Goal: Information Seeking & Learning: Learn about a topic

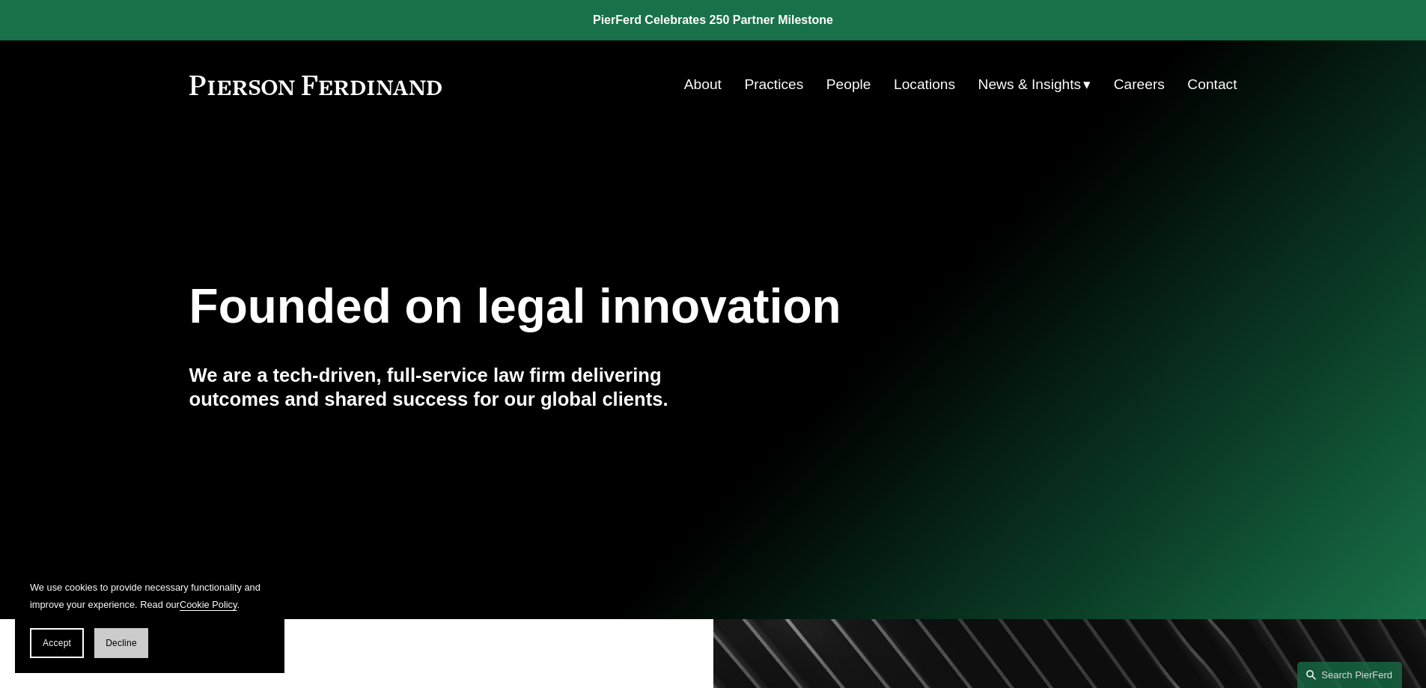
click at [127, 643] on span "Decline" at bounding box center [121, 643] width 31 height 10
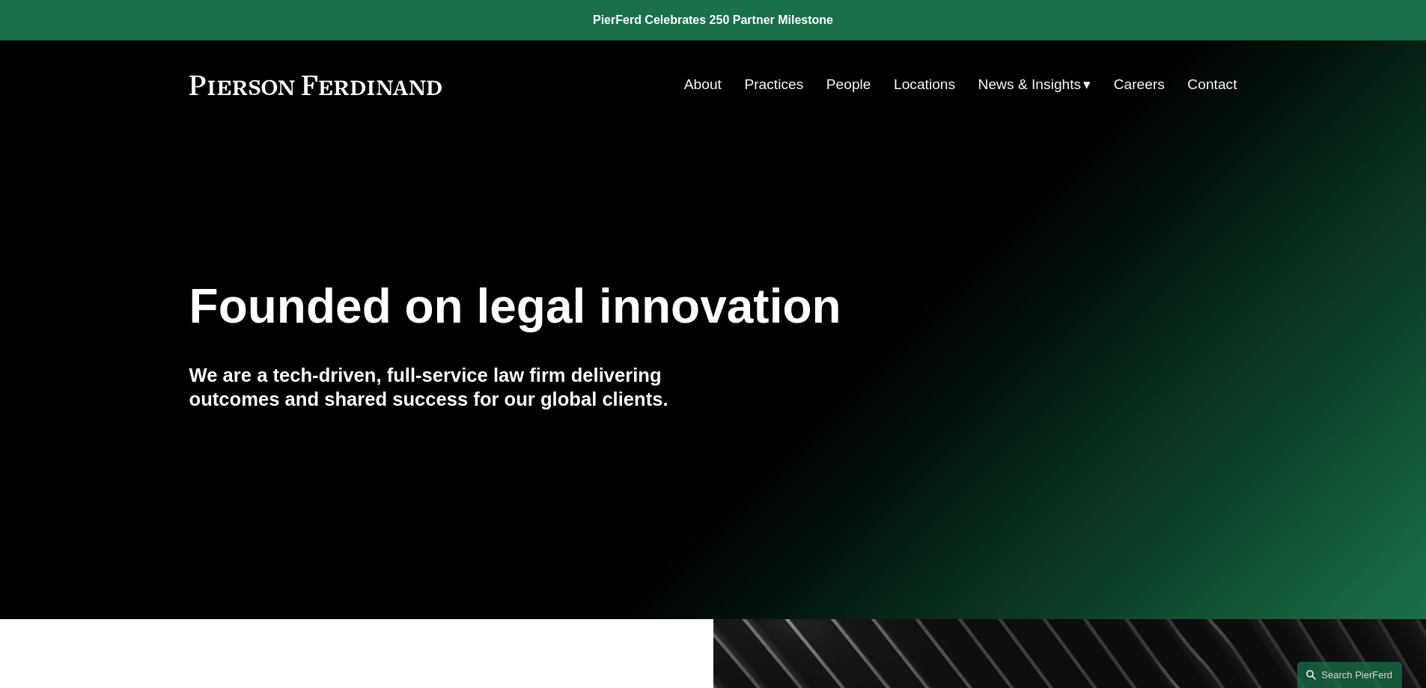
click at [778, 82] on link "Practices" at bounding box center [773, 84] width 59 height 28
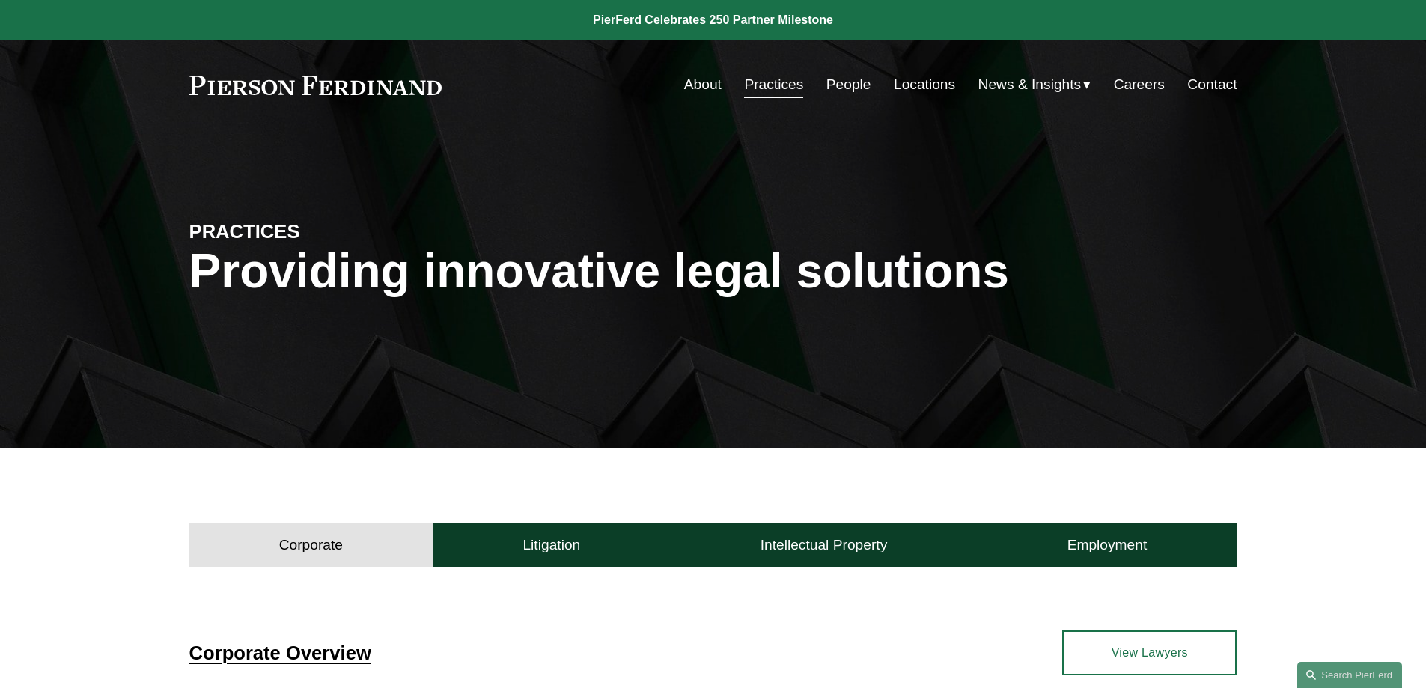
scroll to position [350, 0]
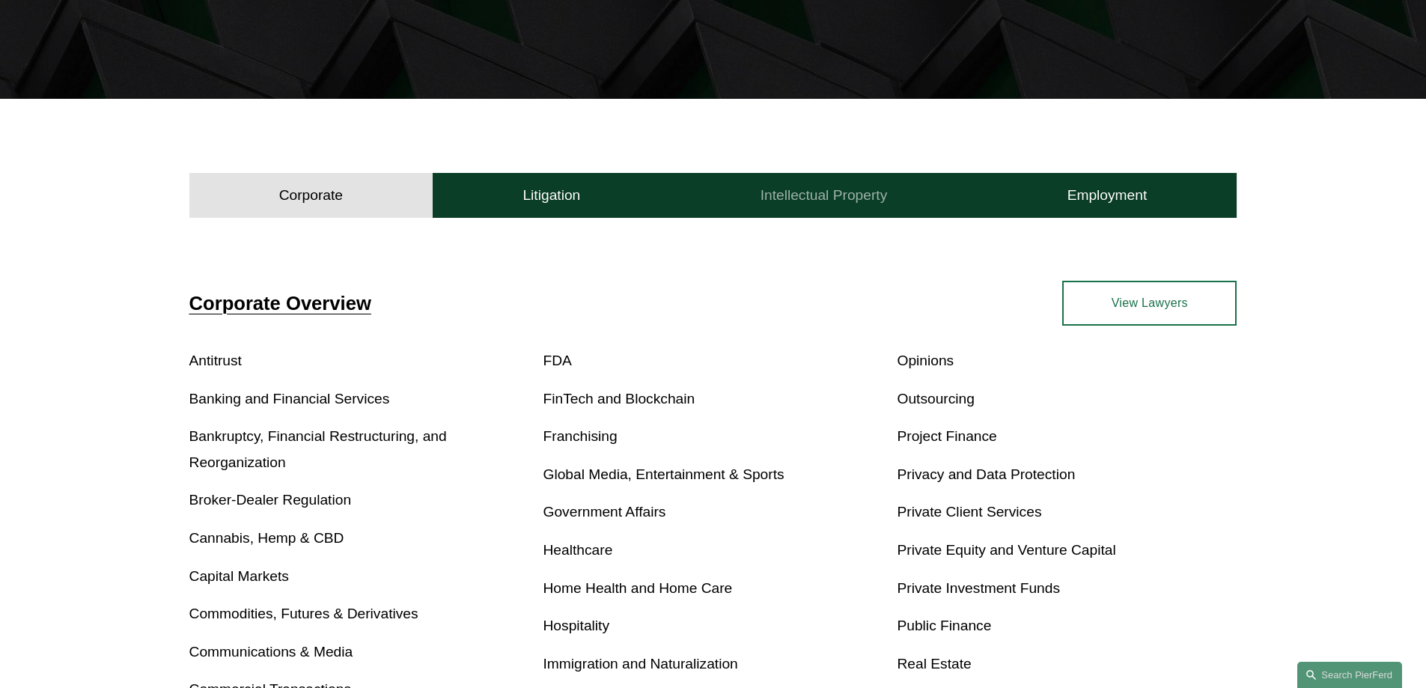
click at [844, 198] on h4 "Intellectual Property" at bounding box center [823, 195] width 127 height 18
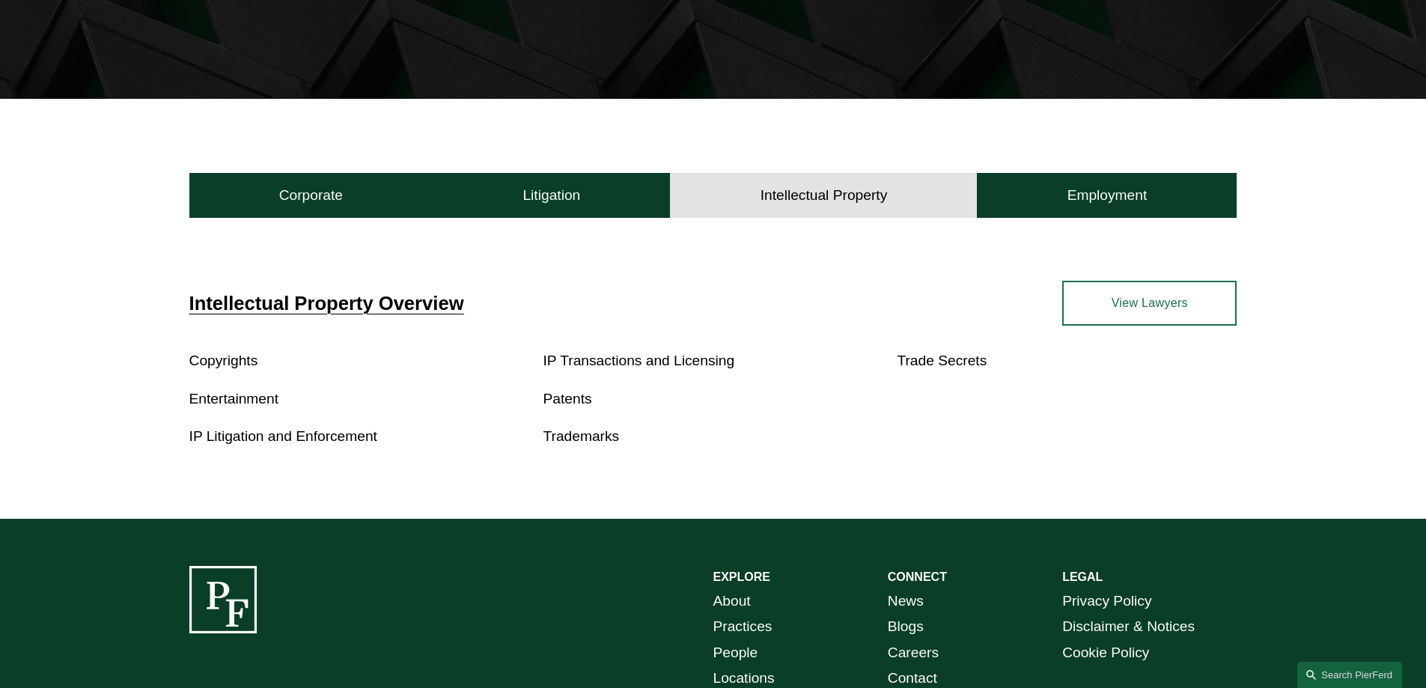
click at [573, 396] on link "Patents" at bounding box center [567, 399] width 49 height 16
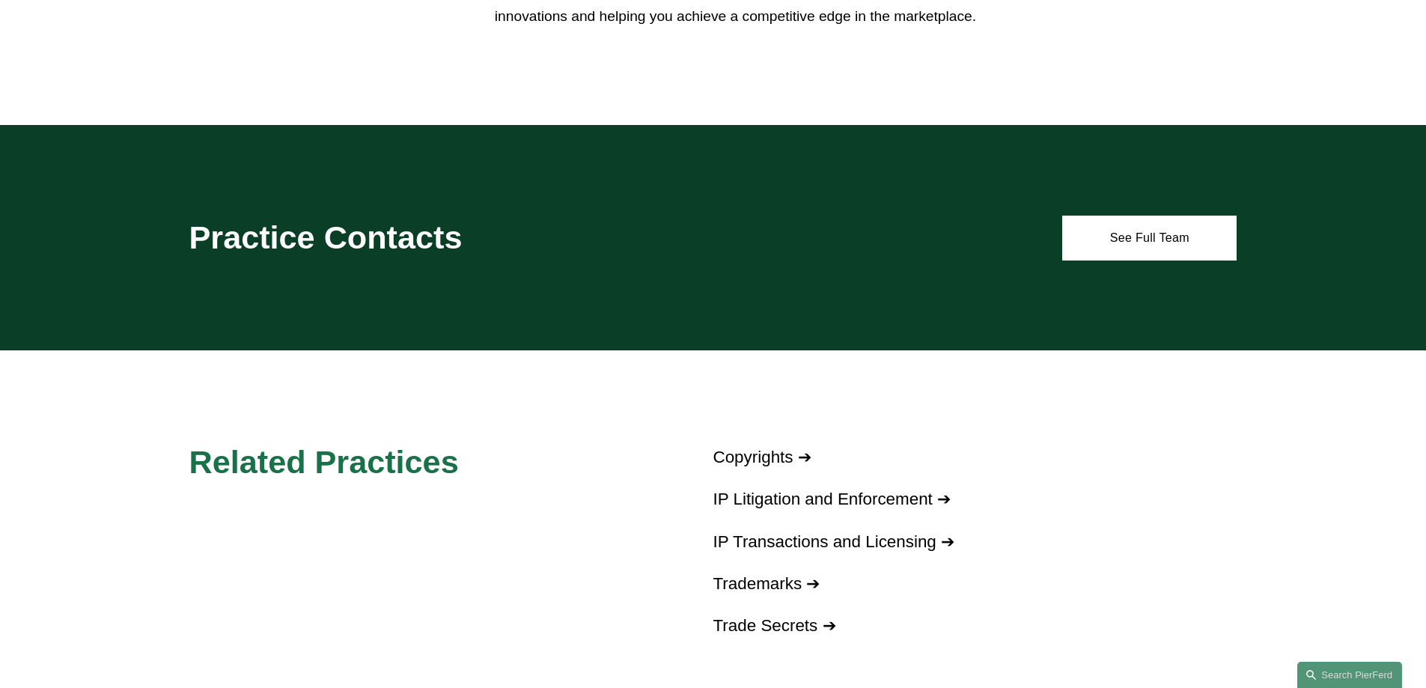
scroll to position [698, 0]
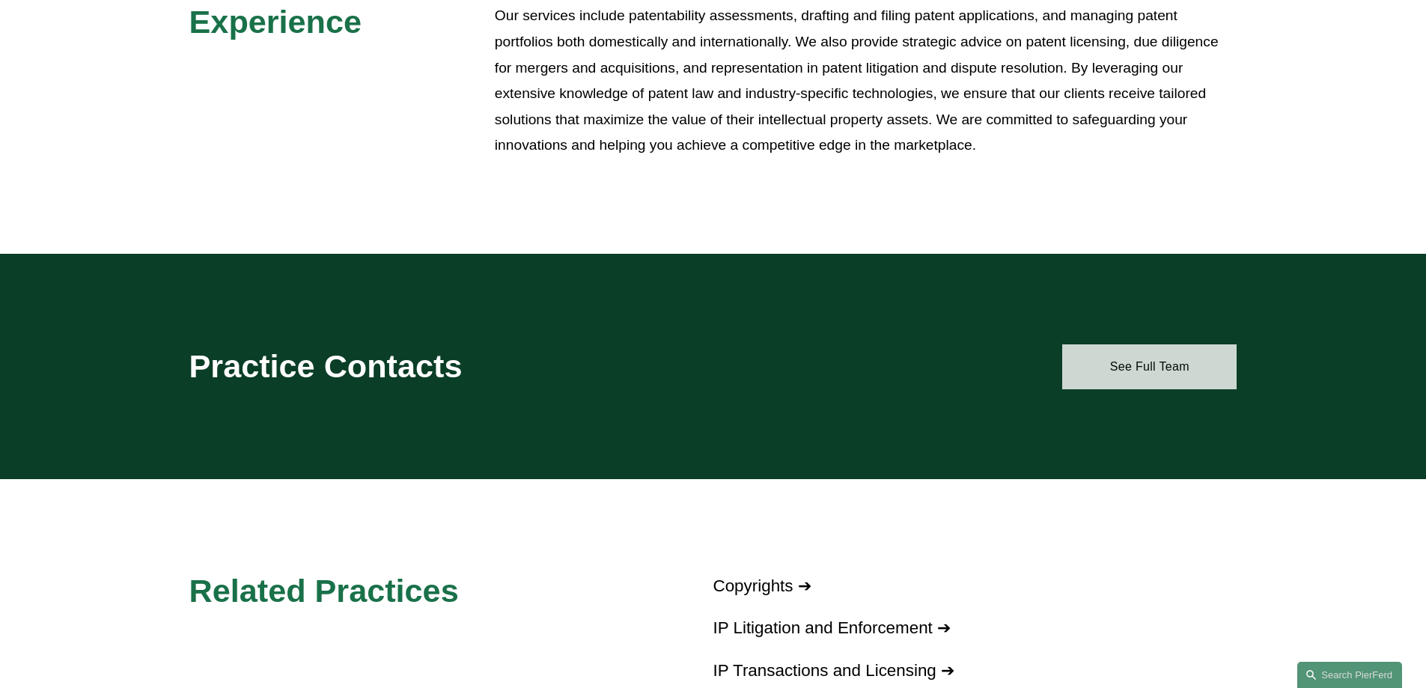
click at [1138, 366] on link "See Full Team" at bounding box center [1149, 366] width 174 height 45
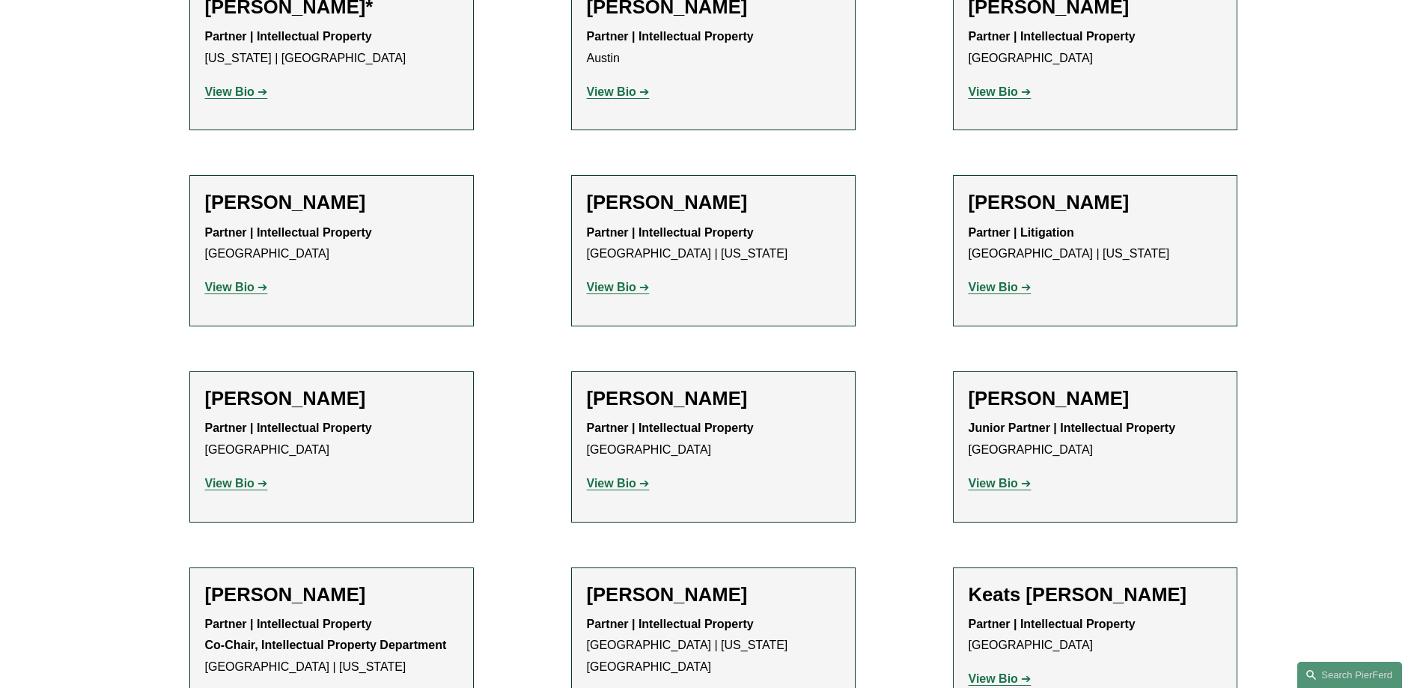
scroll to position [350, 0]
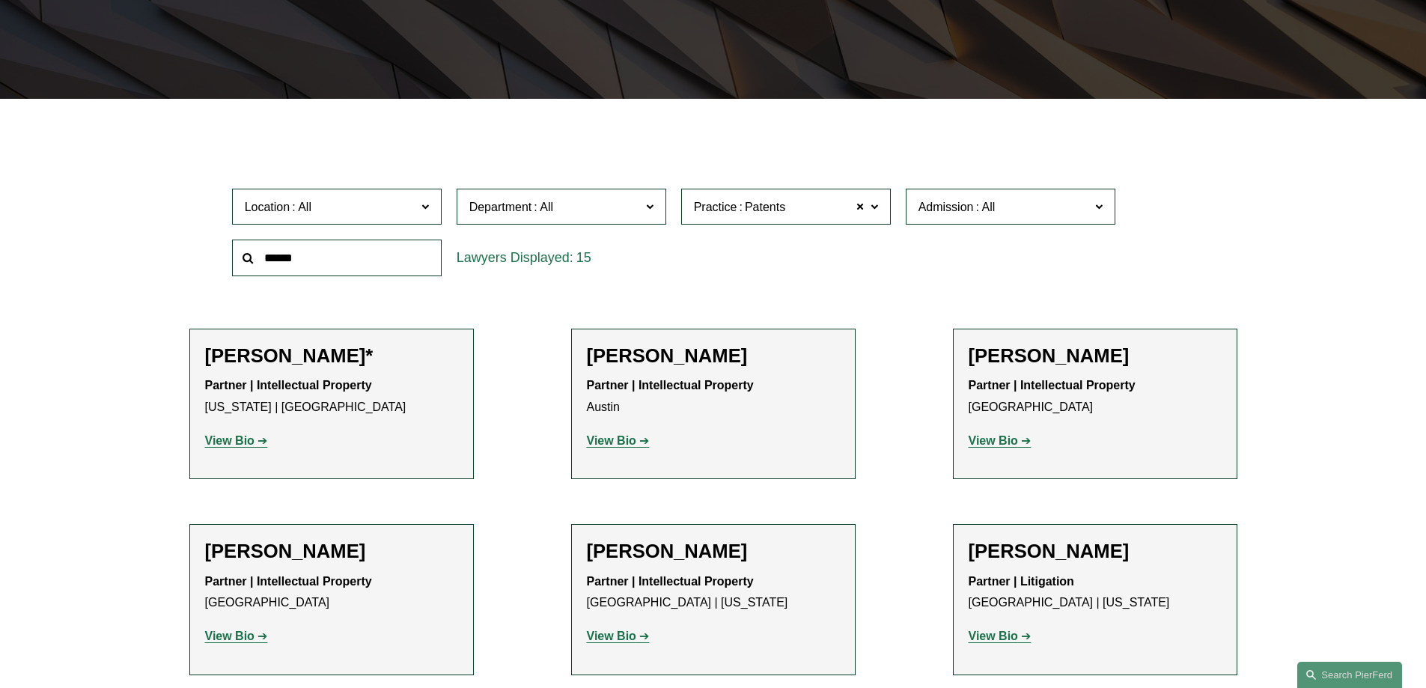
click at [1000, 440] on strong "View Bio" at bounding box center [992, 440] width 49 height 13
click at [242, 635] on strong "View Bio" at bounding box center [229, 635] width 49 height 13
click at [613, 635] on strong "View Bio" at bounding box center [611, 635] width 49 height 13
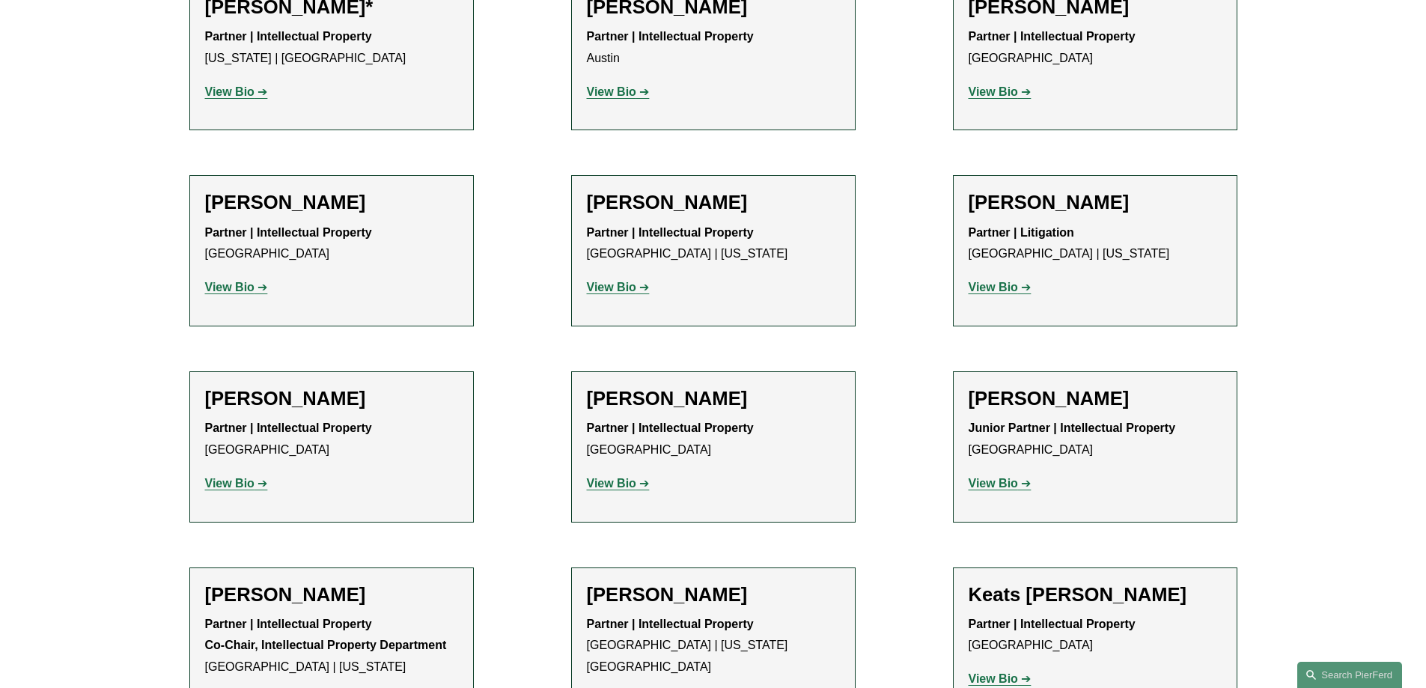
click at [614, 287] on strong "View Bio" at bounding box center [611, 287] width 49 height 13
click at [611, 483] on strong "View Bio" at bounding box center [611, 483] width 49 height 13
click at [994, 483] on strong "View Bio" at bounding box center [992, 483] width 49 height 13
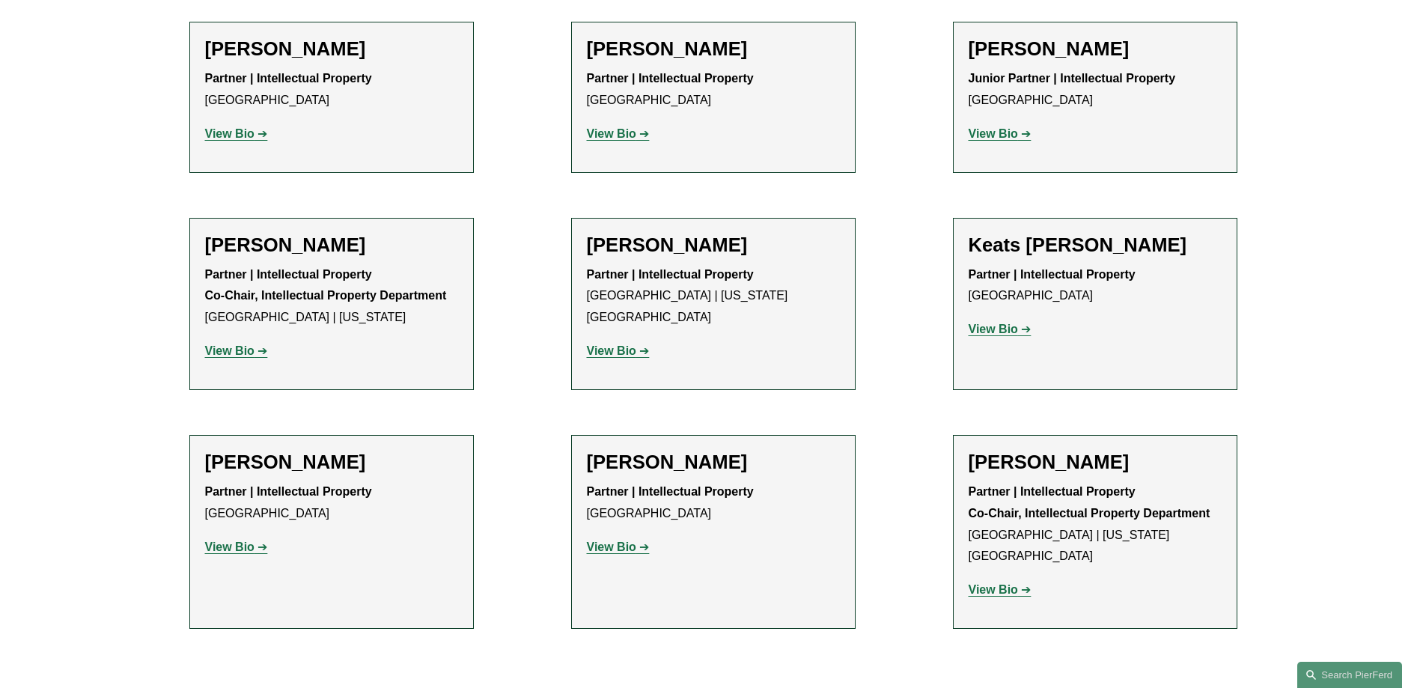
click at [617, 344] on strong "View Bio" at bounding box center [611, 350] width 49 height 13
click at [993, 331] on strong "View Bio" at bounding box center [992, 329] width 49 height 13
click at [223, 546] on strong "View Bio" at bounding box center [229, 546] width 49 height 13
click at [628, 545] on strong "View Bio" at bounding box center [611, 546] width 49 height 13
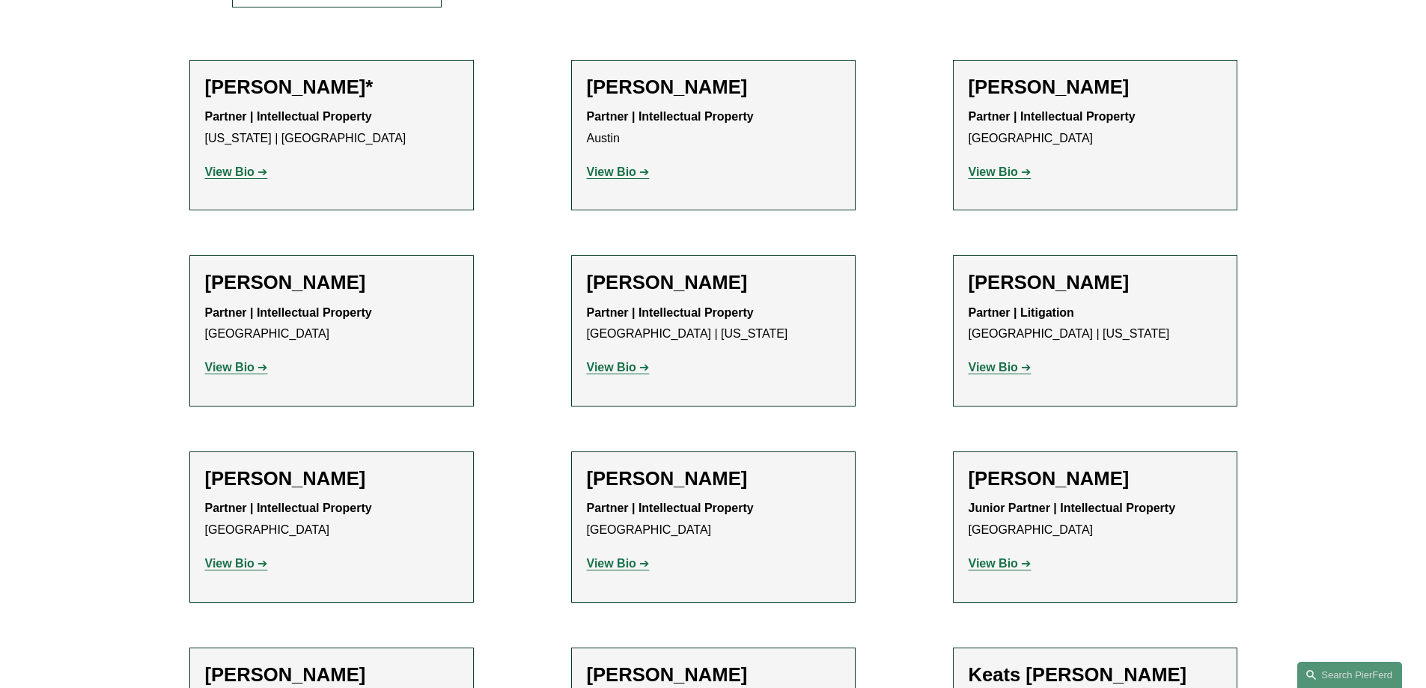
scroll to position [0, 0]
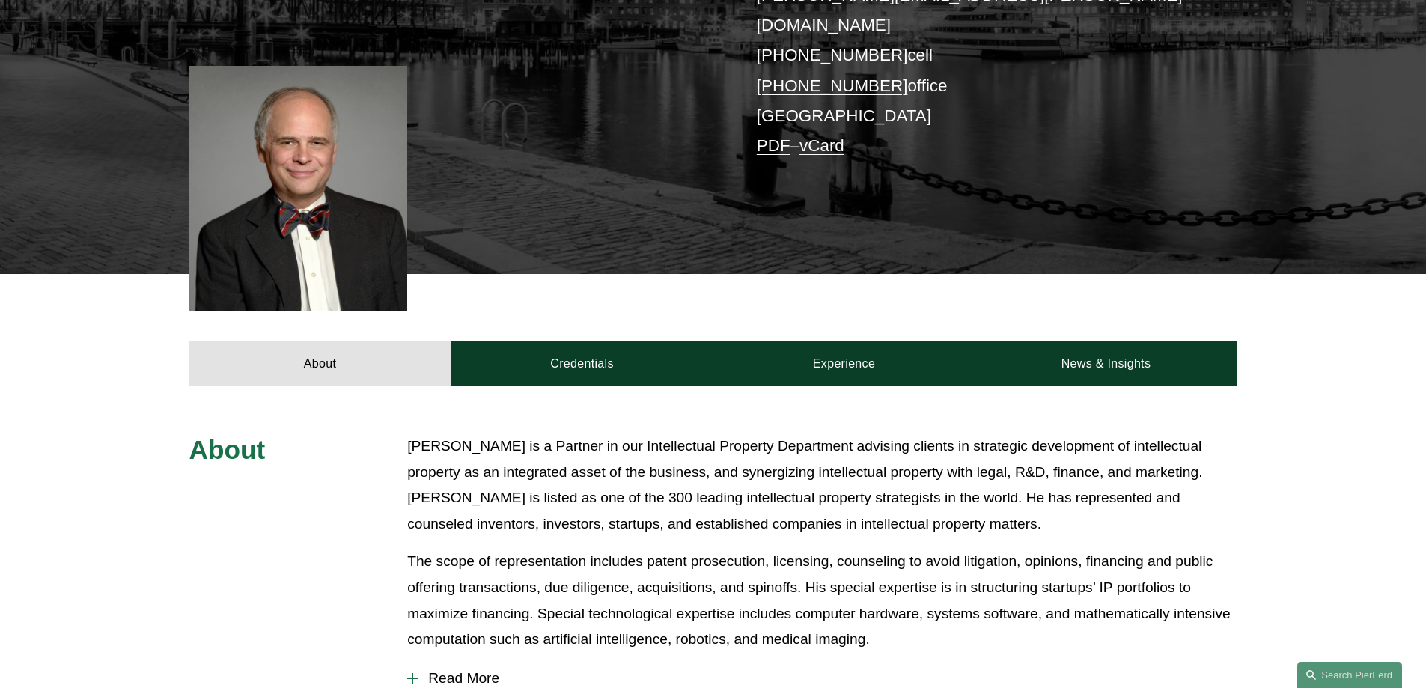
scroll to position [698, 0]
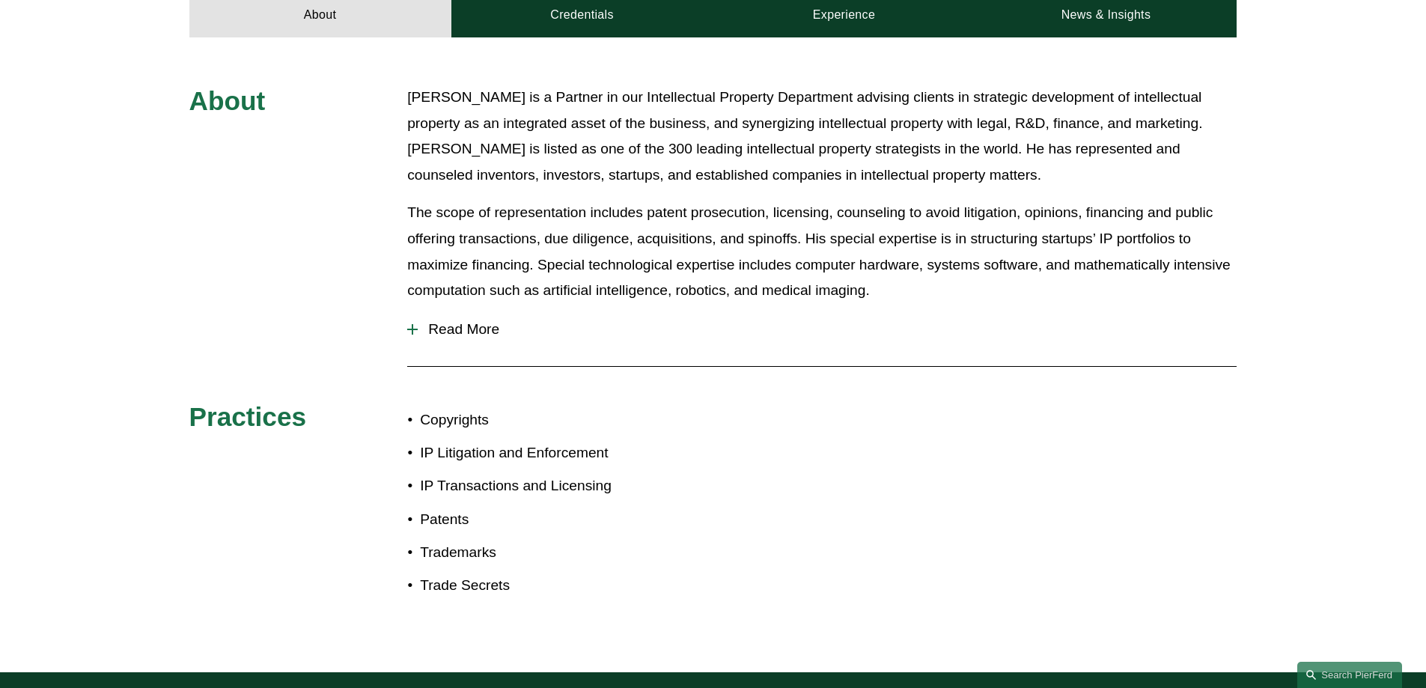
click at [415, 324] on div at bounding box center [412, 329] width 10 height 10
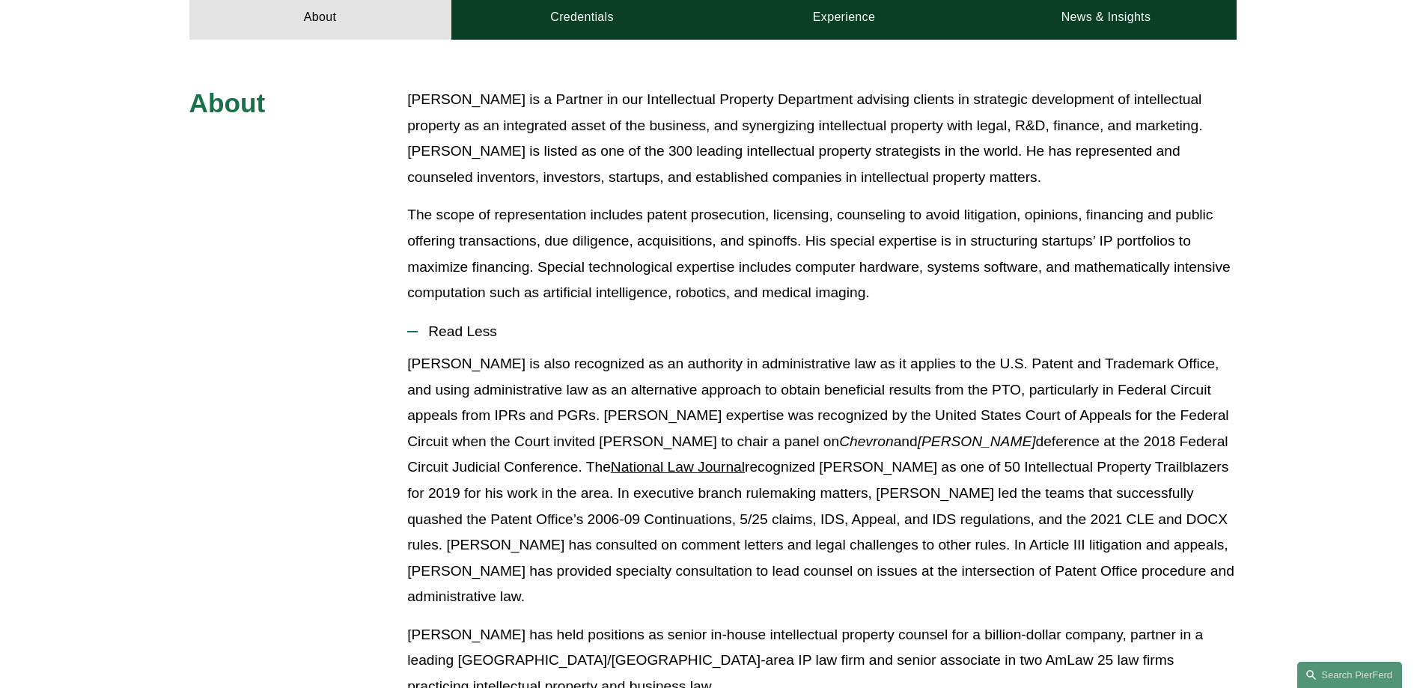
scroll to position [347, 0]
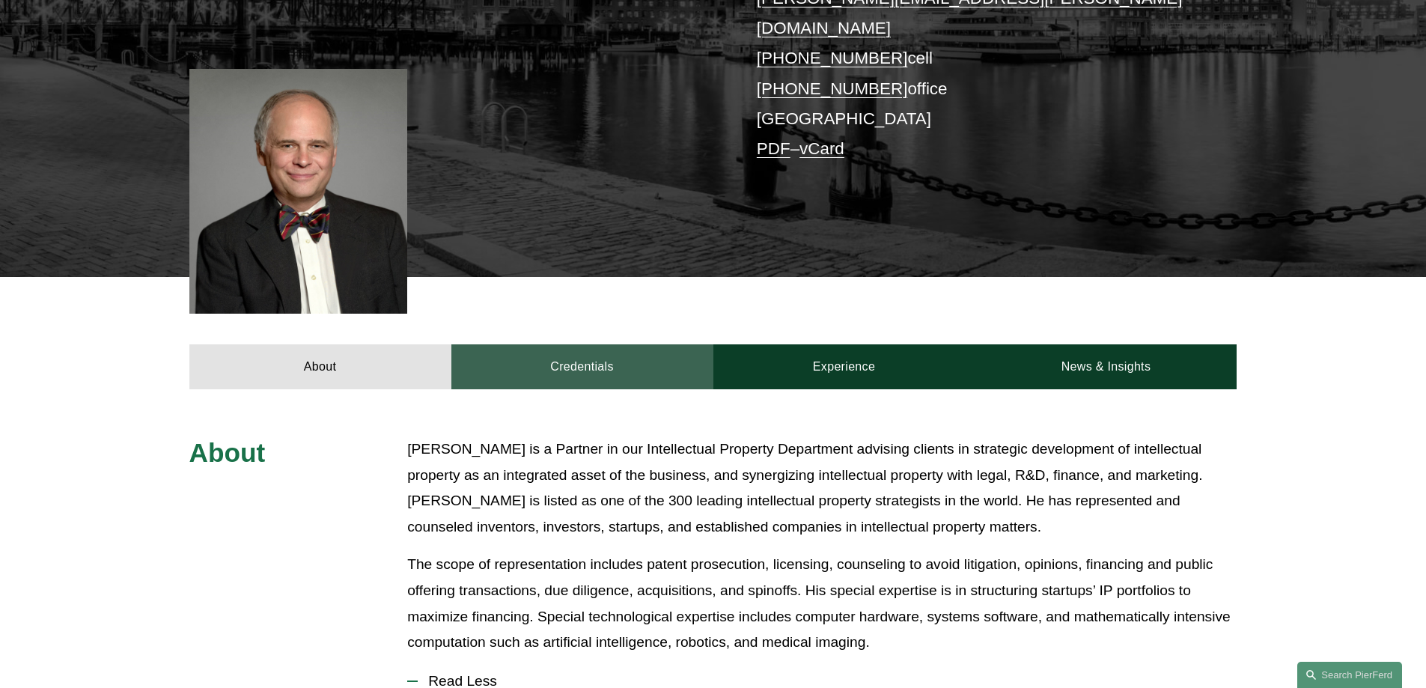
click at [605, 347] on link "Credentials" at bounding box center [582, 366] width 262 height 45
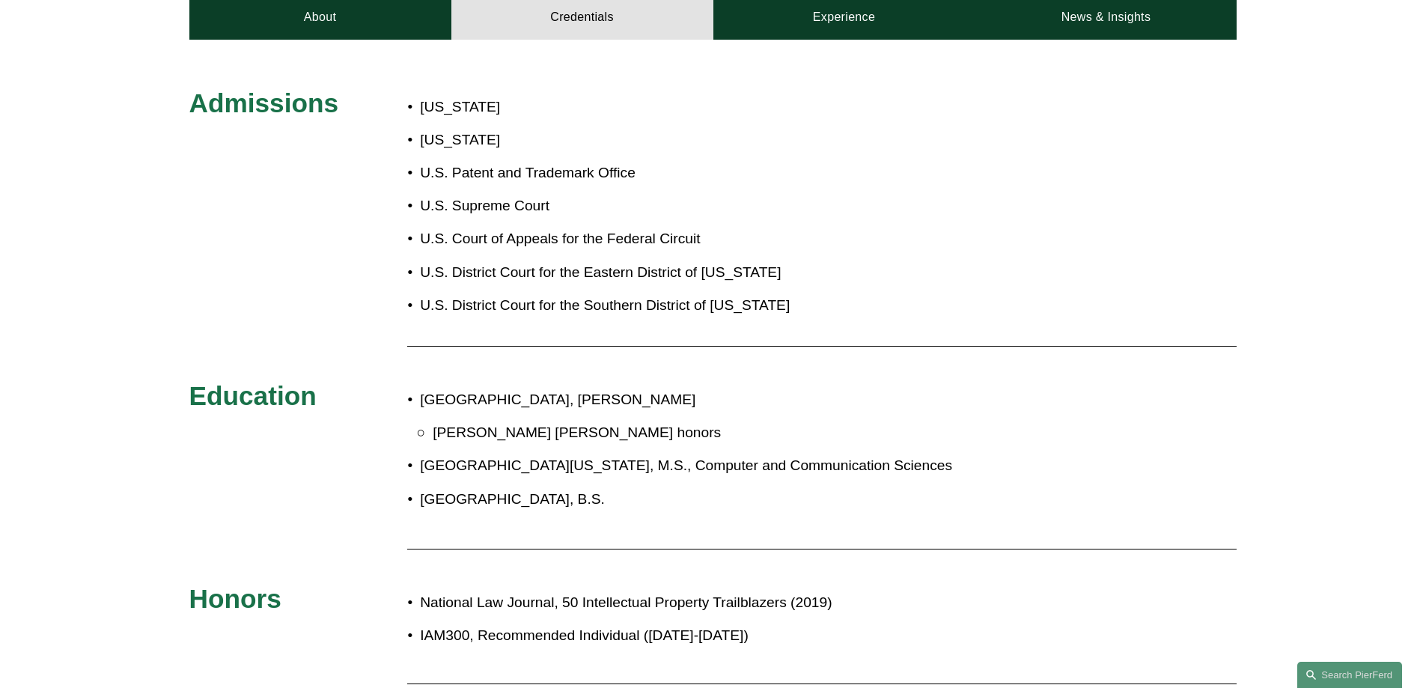
scroll to position [0, 0]
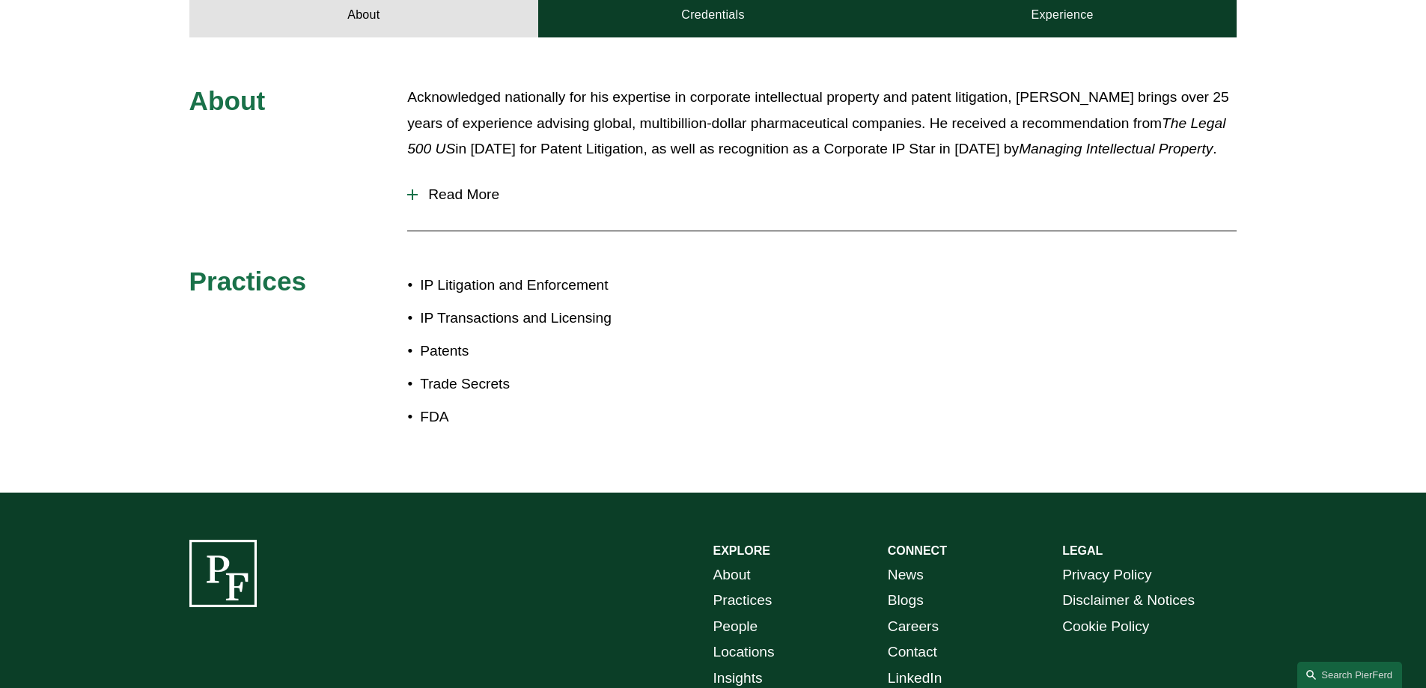
scroll to position [350, 0]
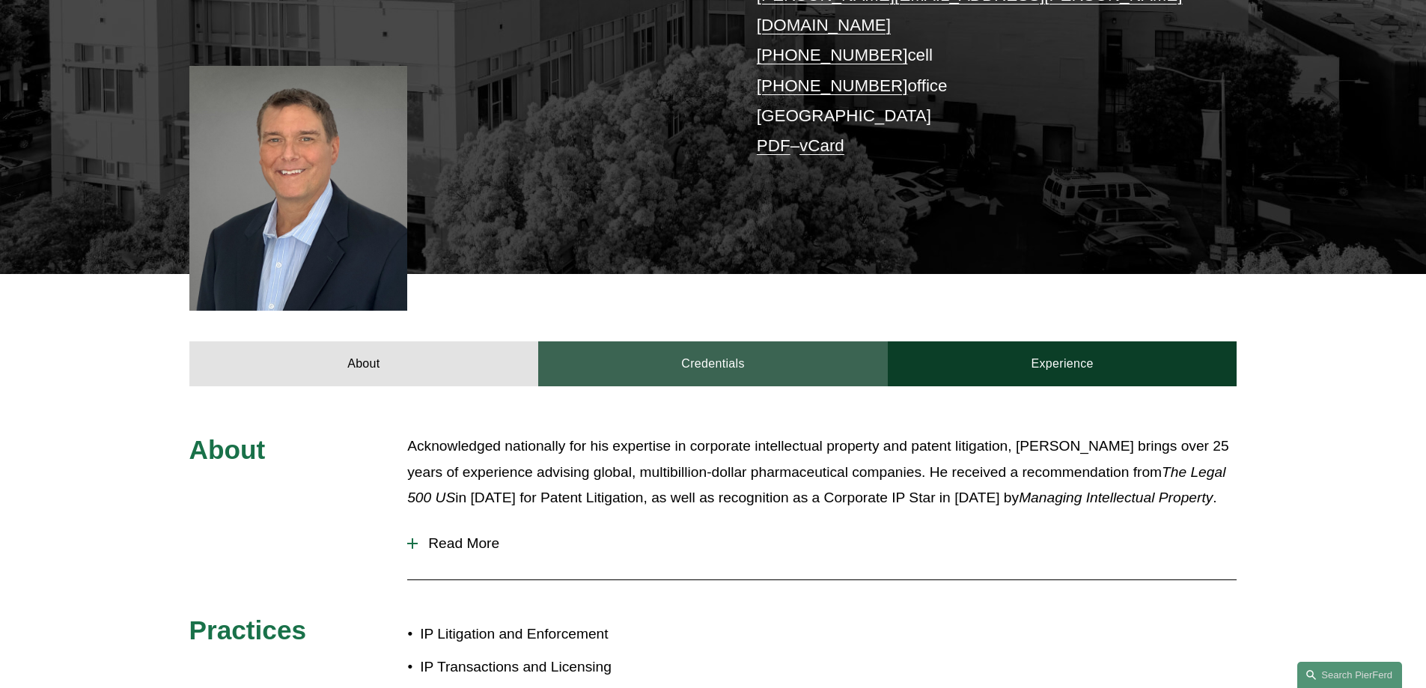
click at [710, 341] on link "Credentials" at bounding box center [713, 363] width 350 height 45
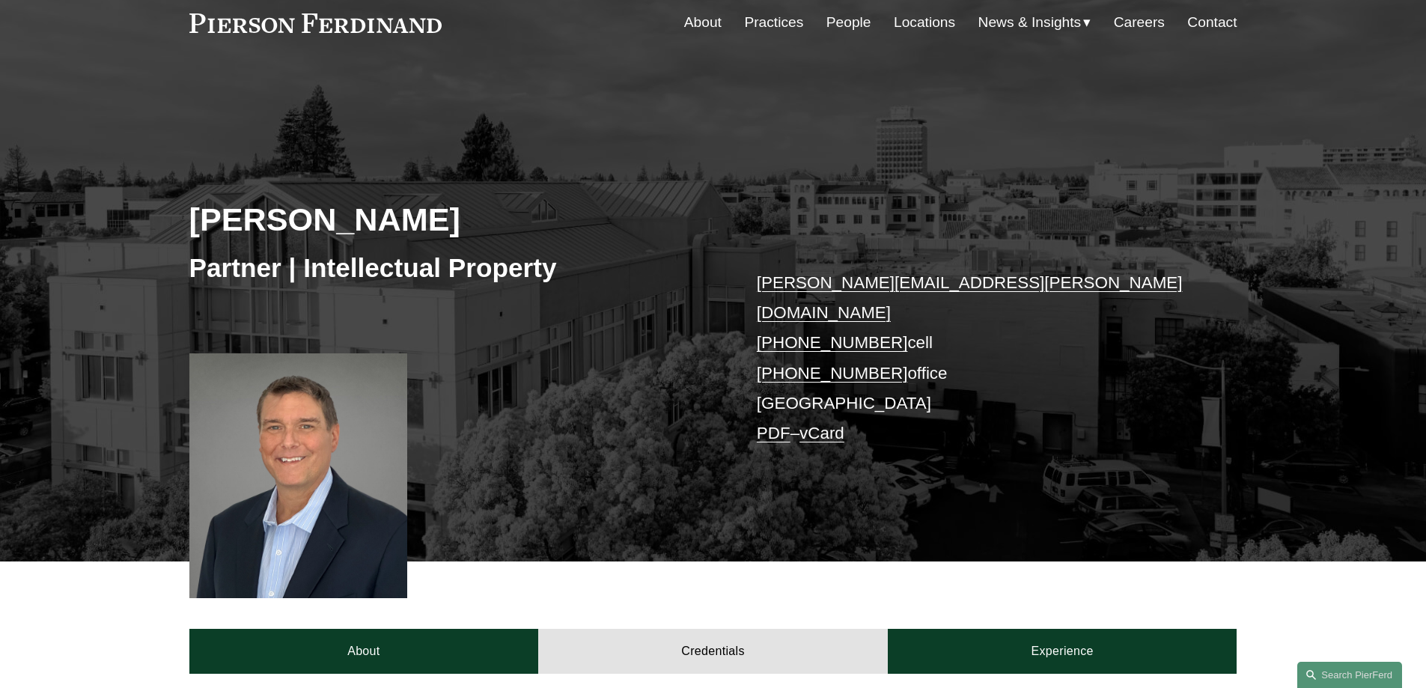
scroll to position [0, 0]
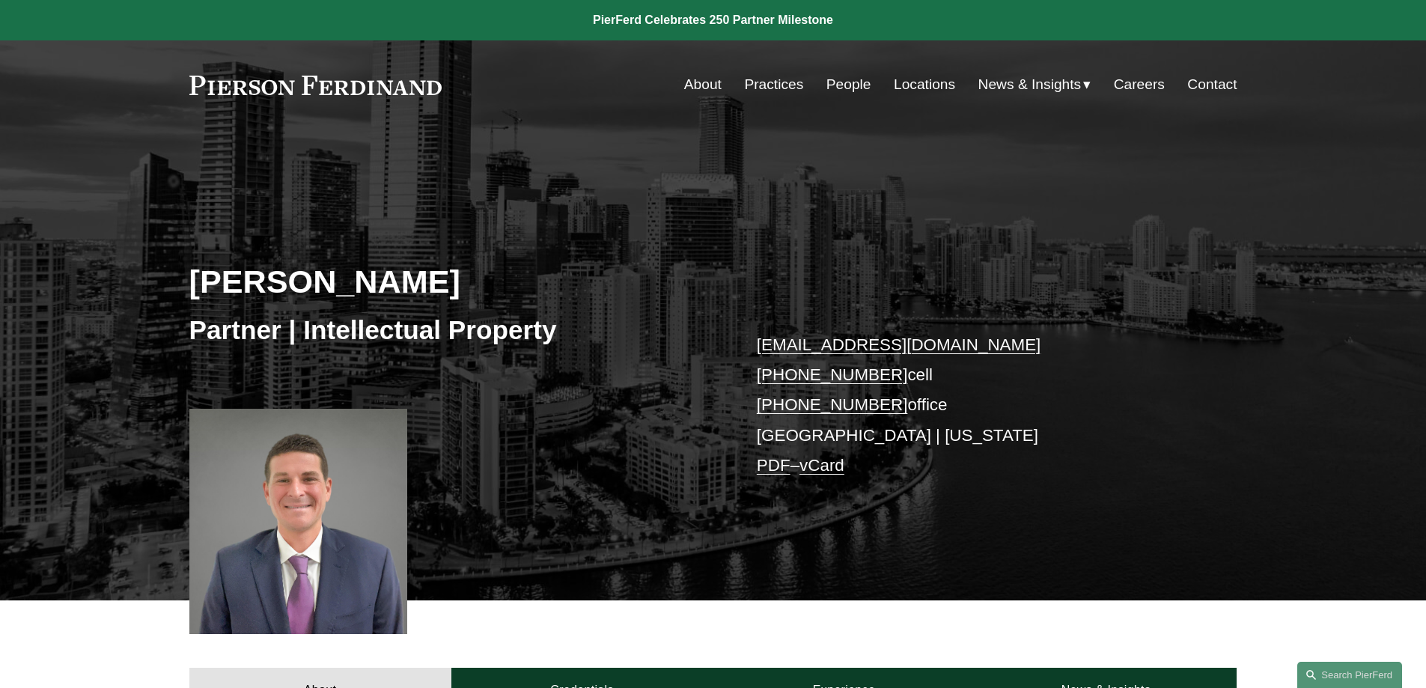
scroll to position [350, 0]
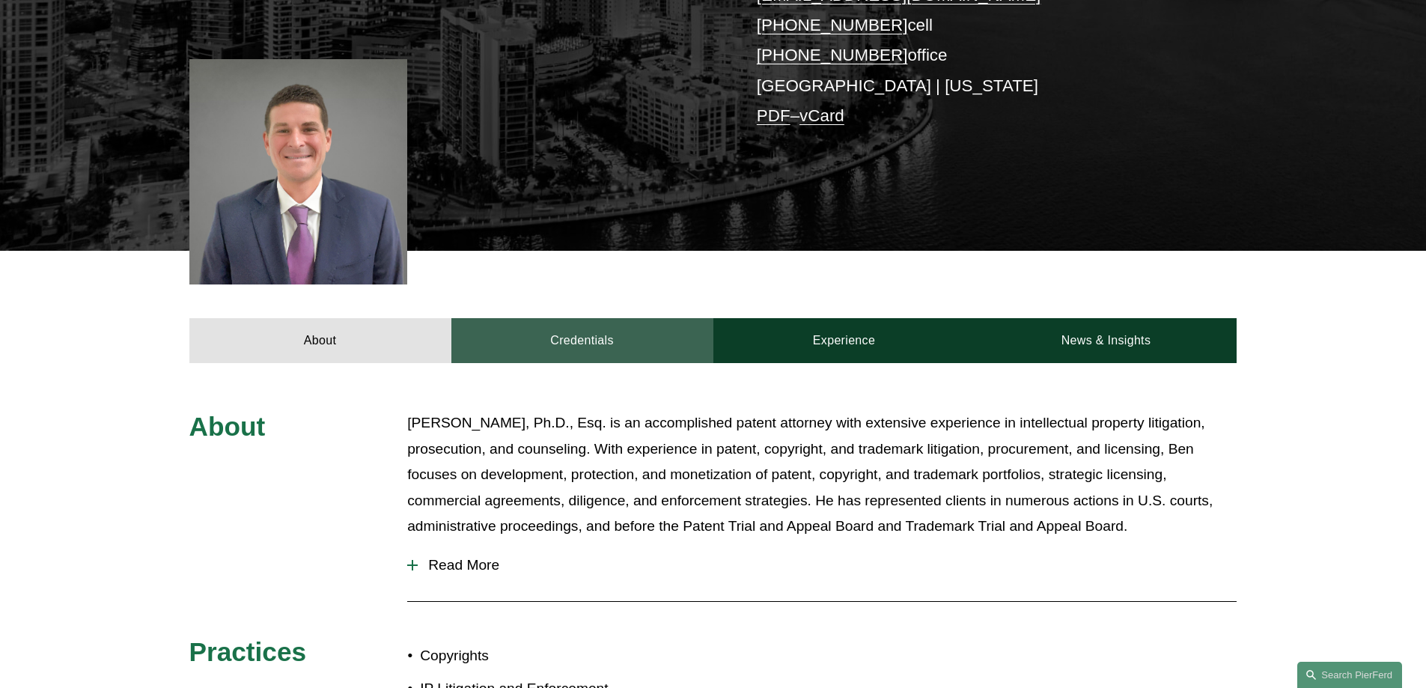
click at [576, 338] on link "Credentials" at bounding box center [582, 340] width 262 height 45
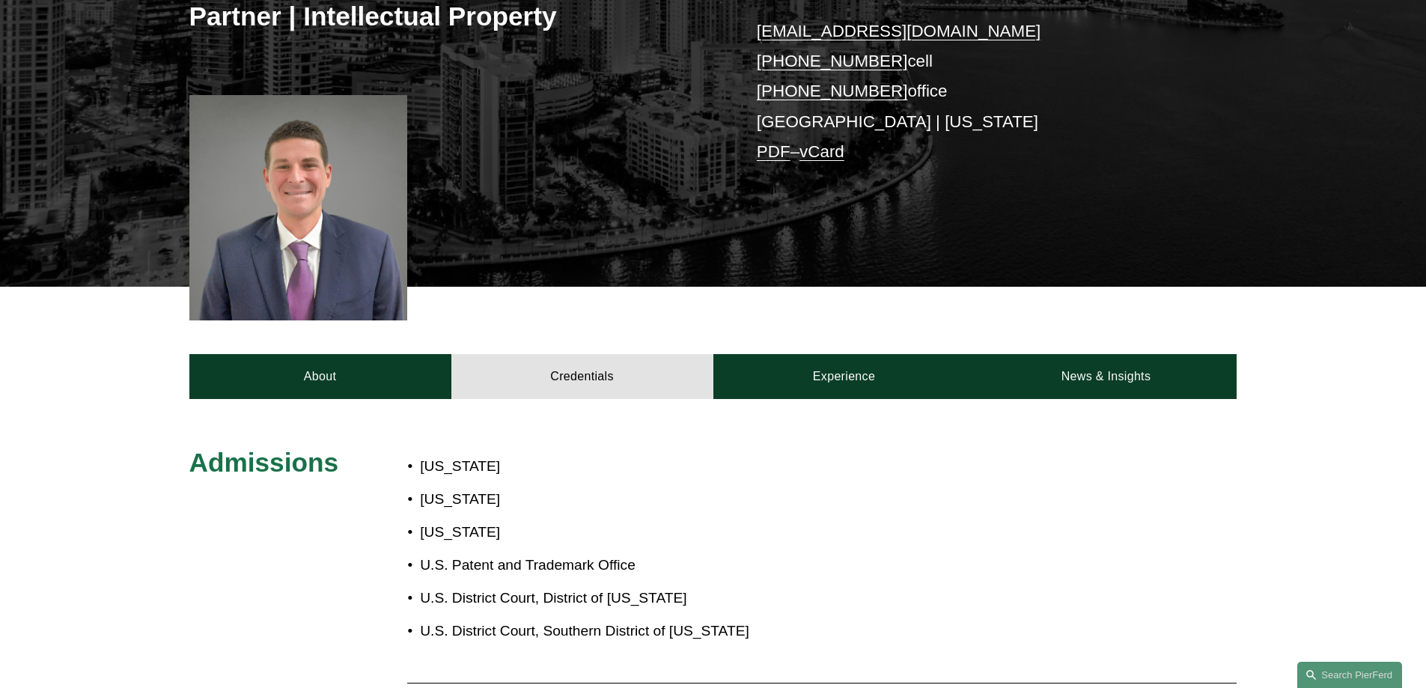
scroll to position [0, 0]
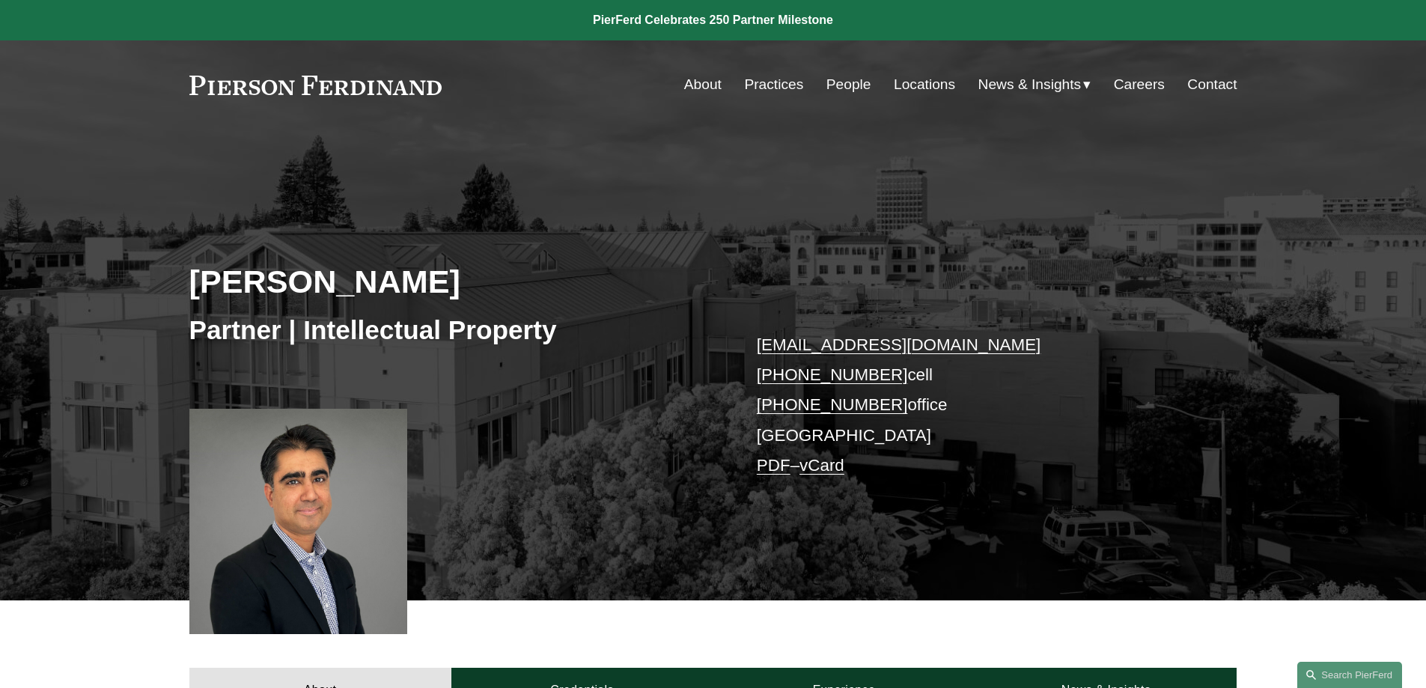
scroll to position [350, 0]
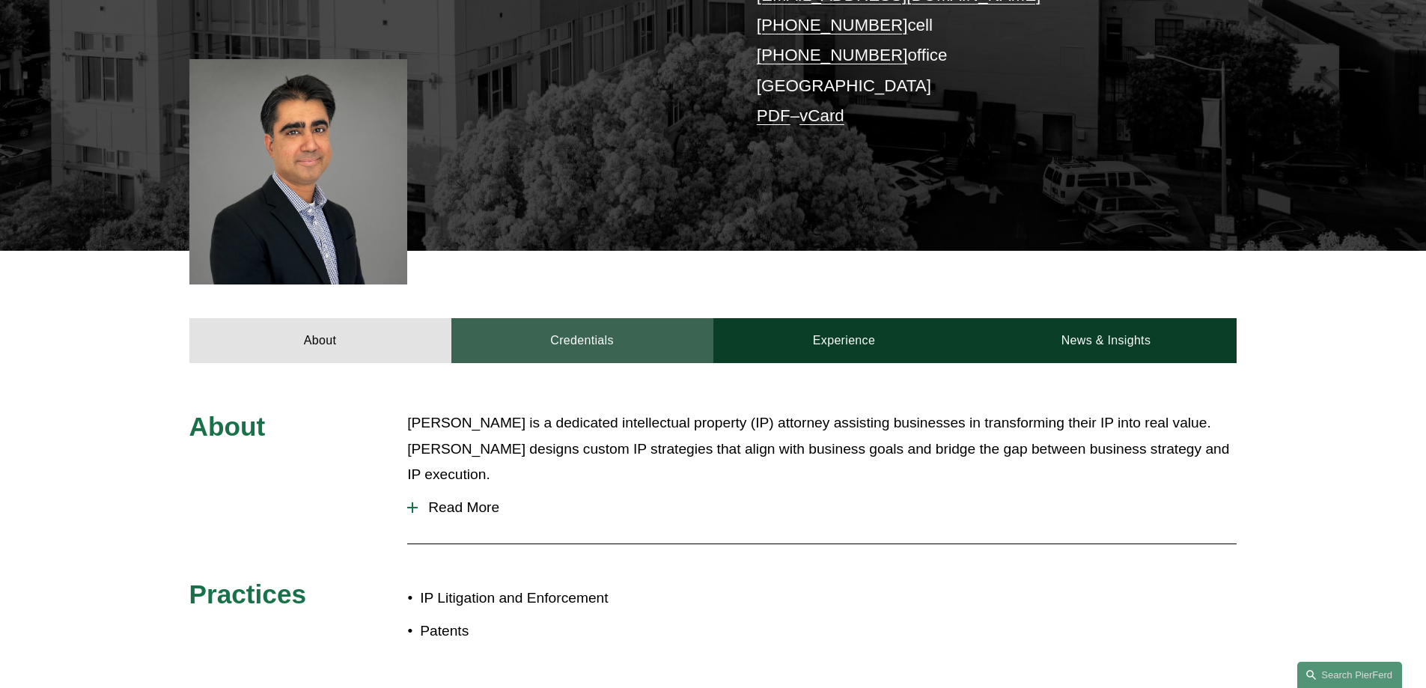
click at [572, 343] on link "Credentials" at bounding box center [582, 340] width 262 height 45
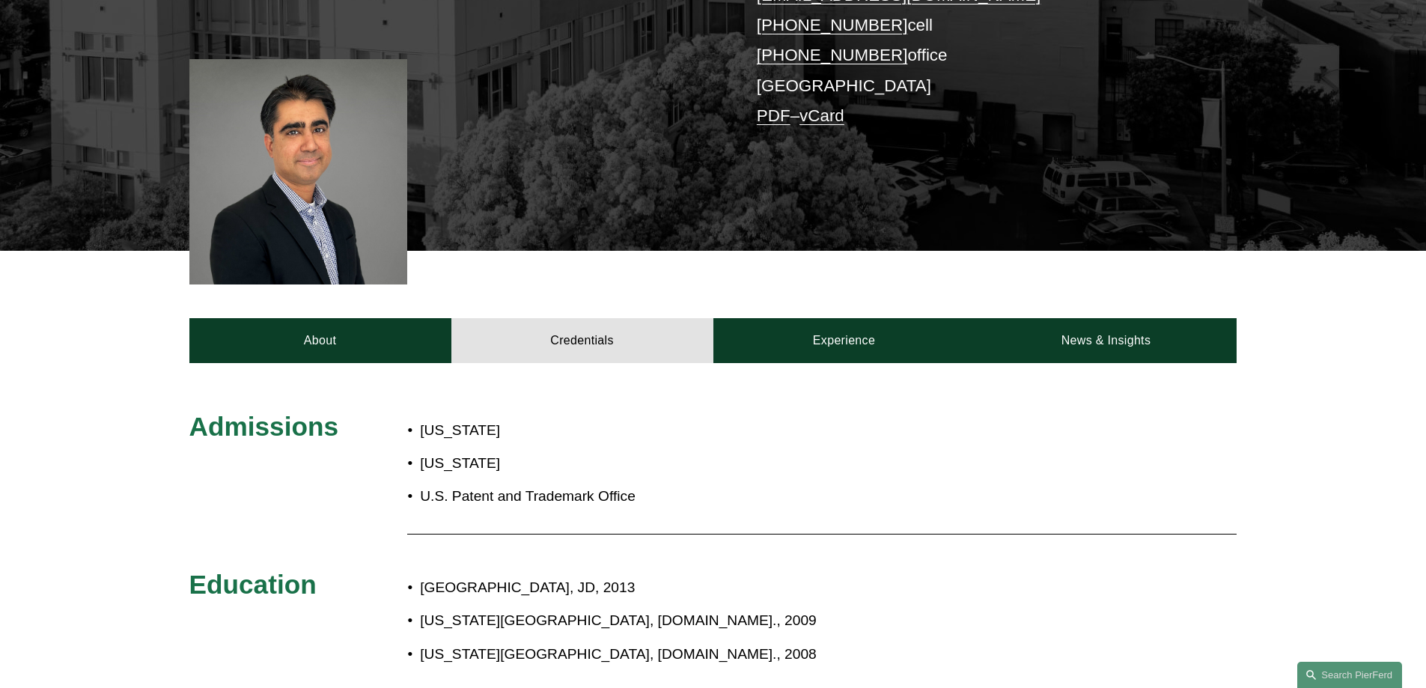
scroll to position [698, 0]
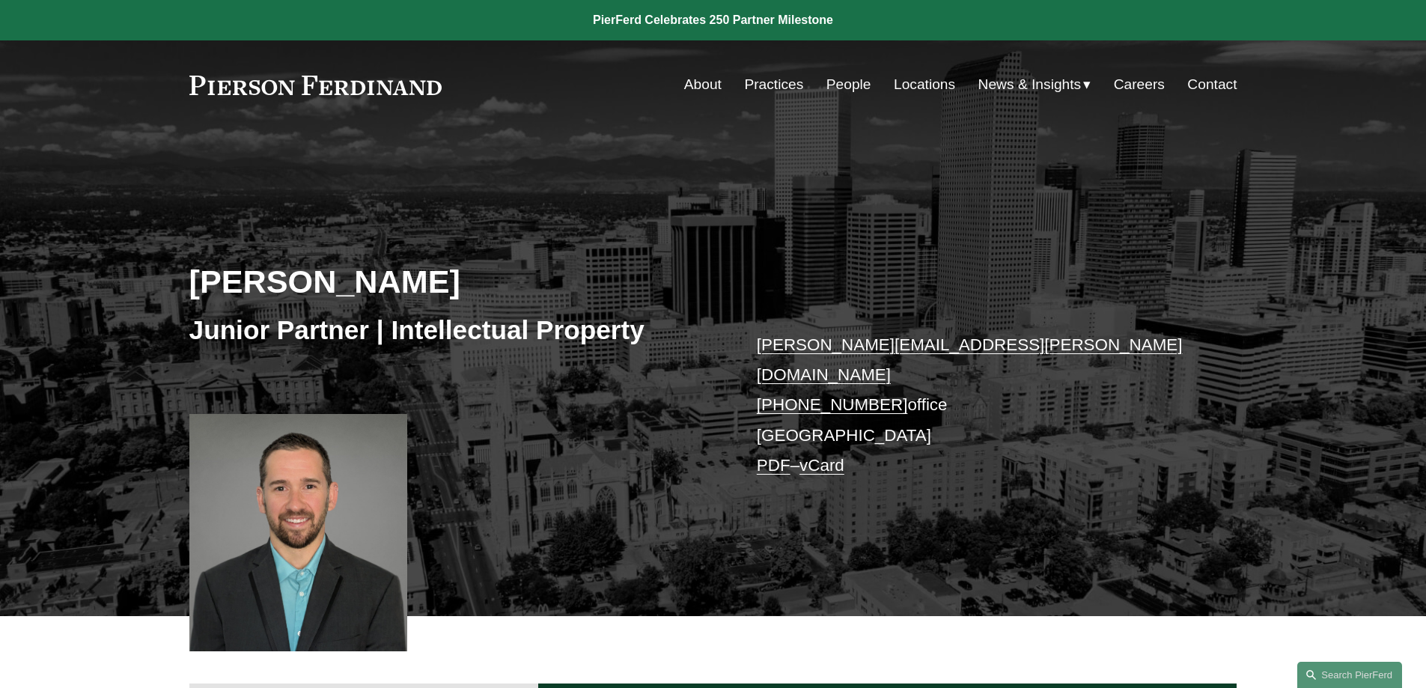
scroll to position [350, 0]
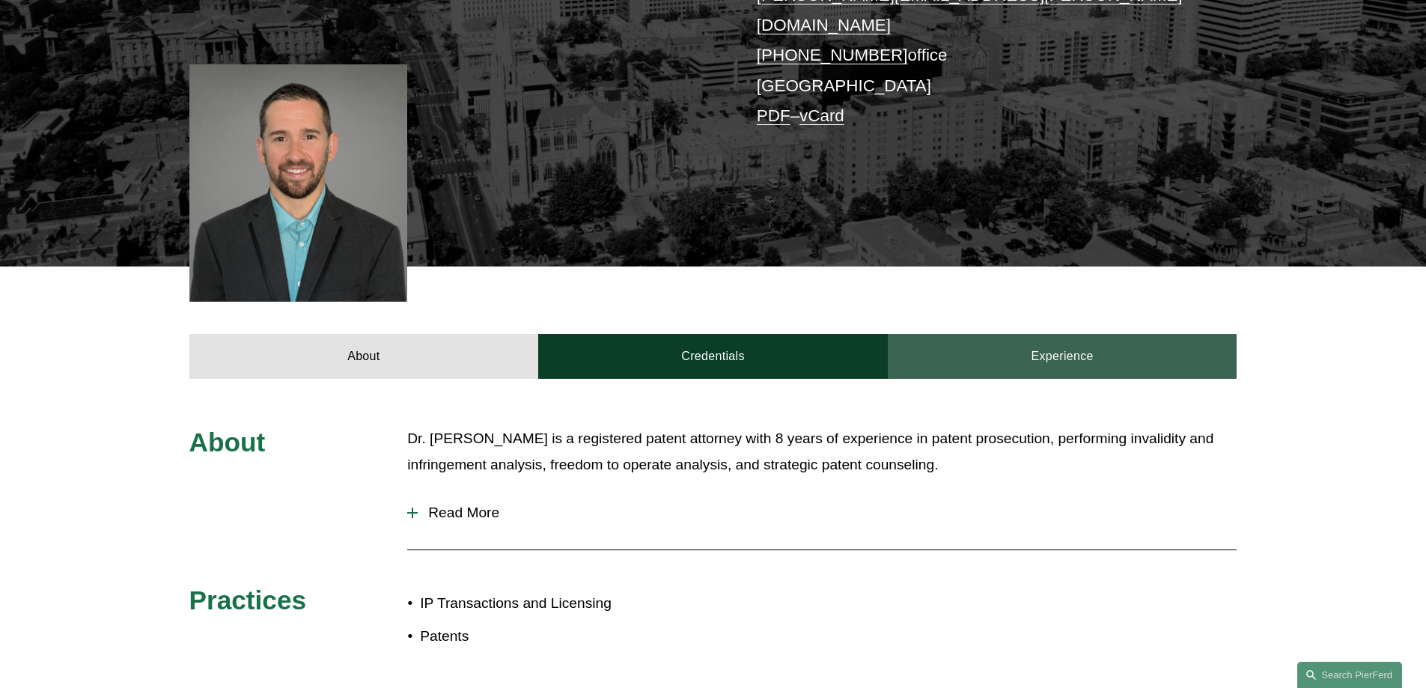
click at [1005, 340] on link "Experience" at bounding box center [1063, 356] width 350 height 45
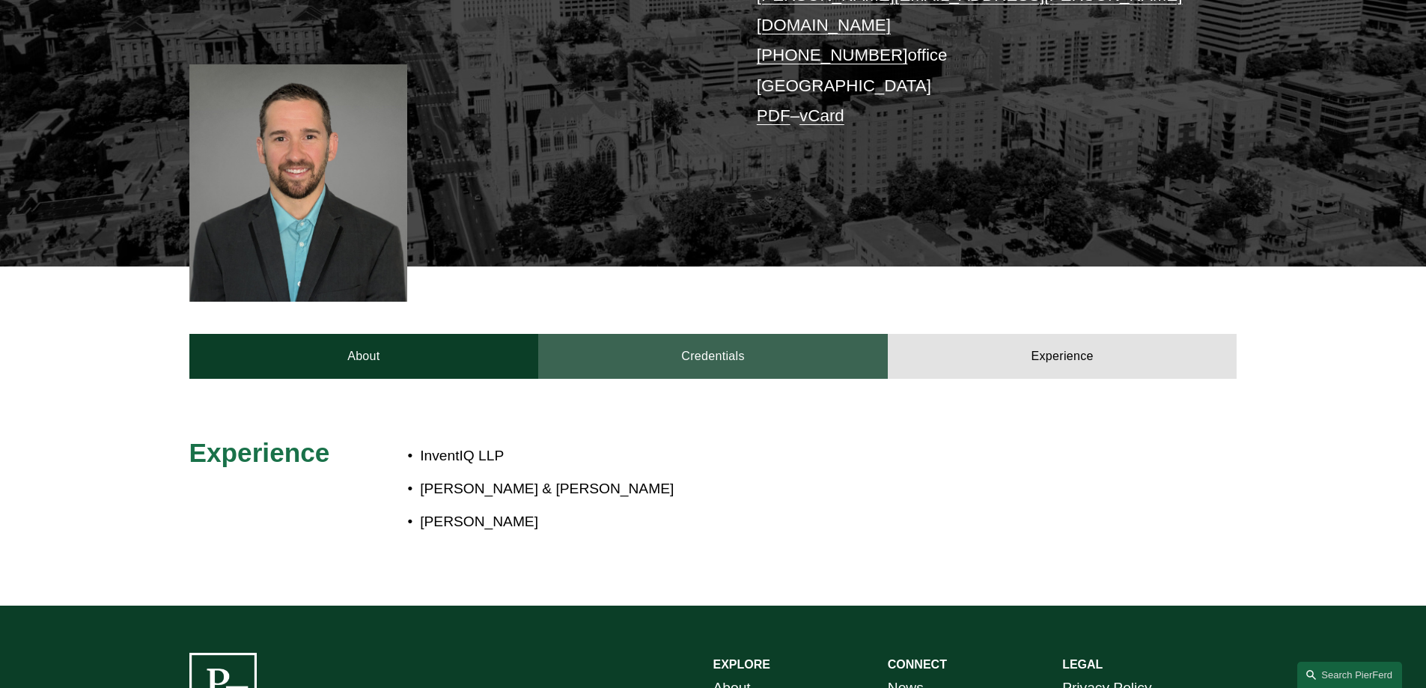
click at [747, 347] on link "Credentials" at bounding box center [713, 356] width 350 height 45
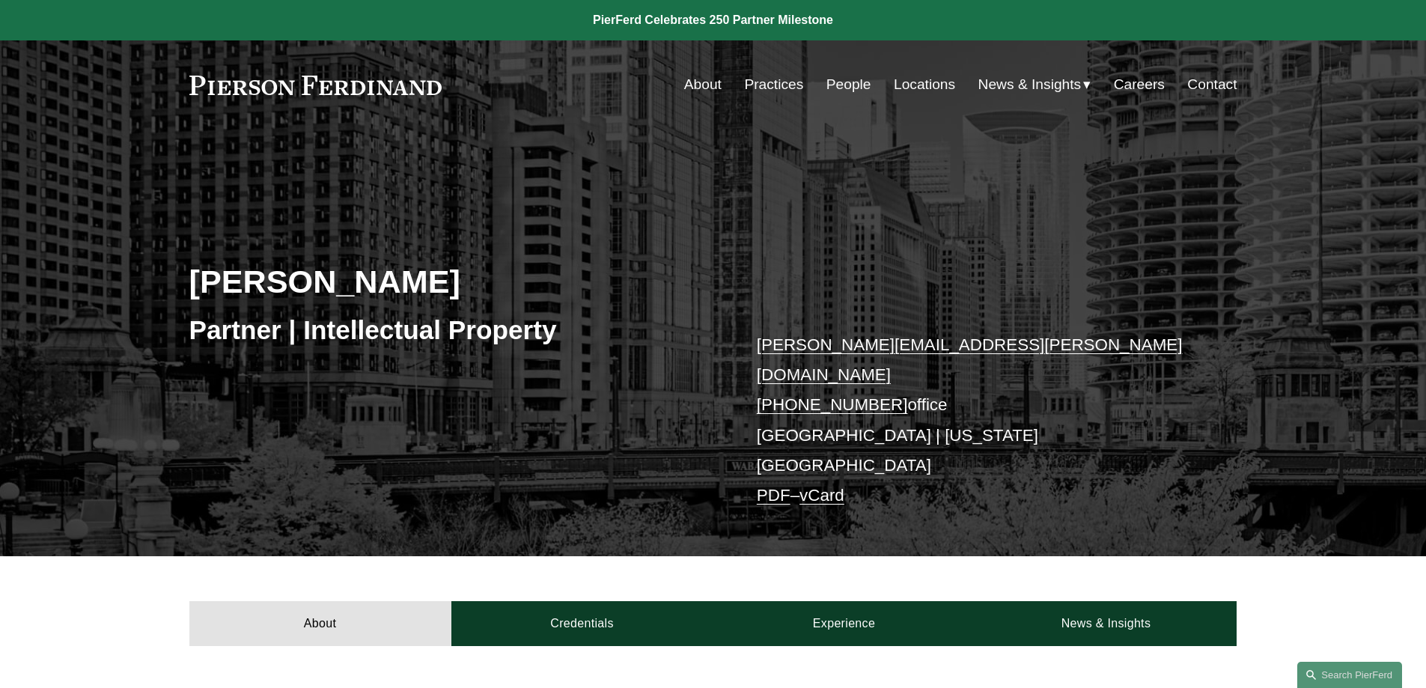
scroll to position [350, 0]
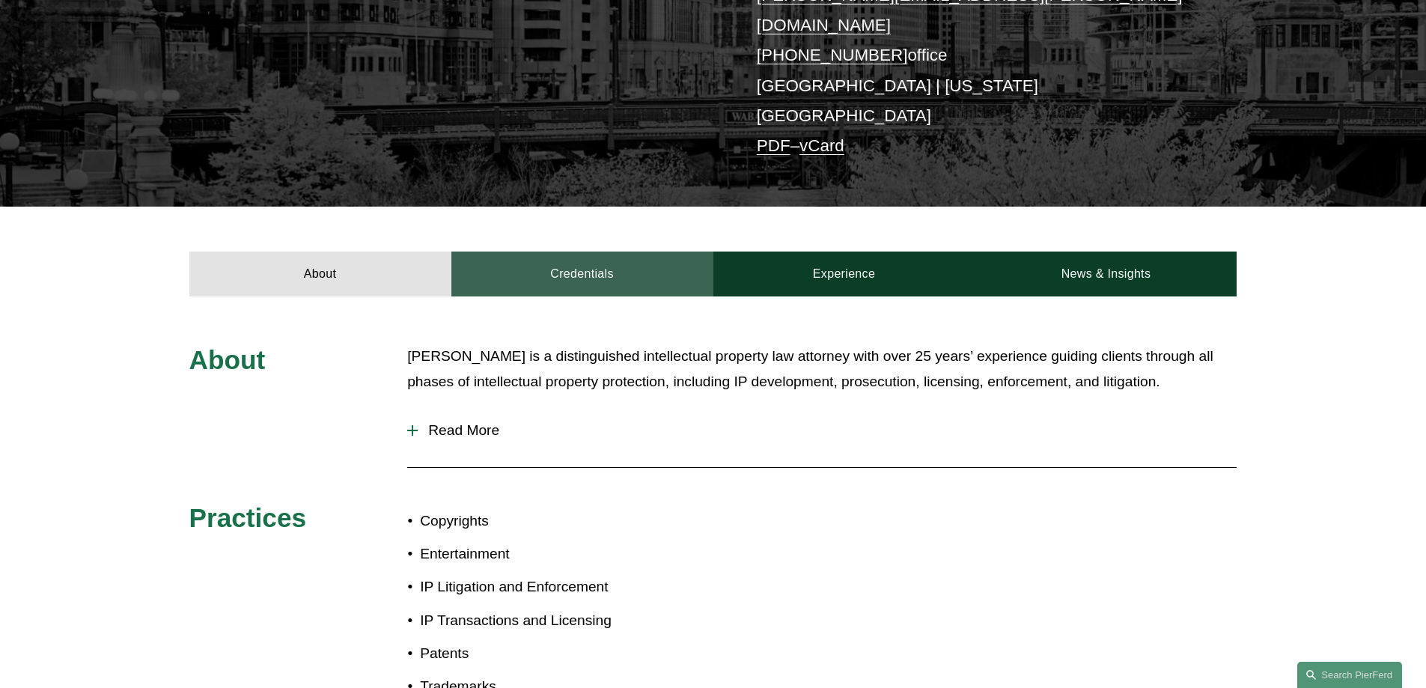
click at [579, 251] on link "Credentials" at bounding box center [582, 273] width 262 height 45
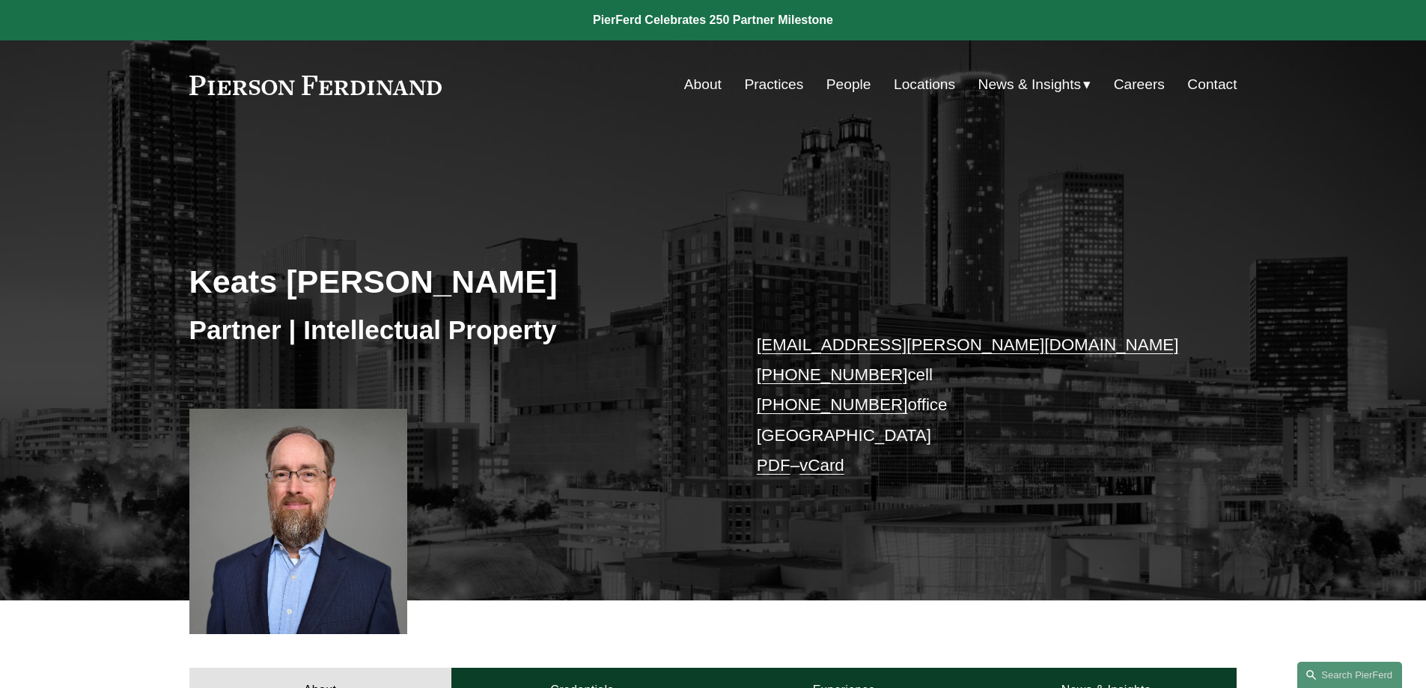
scroll to position [350, 0]
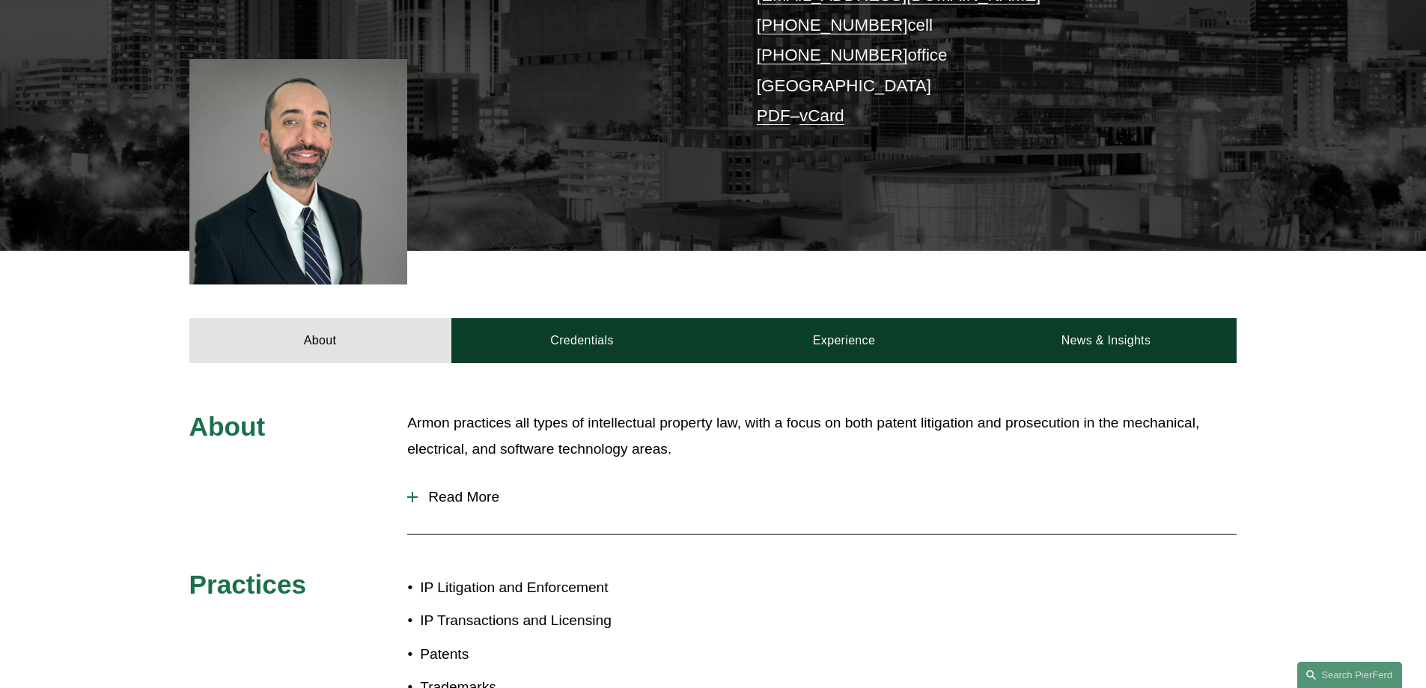
scroll to position [698, 0]
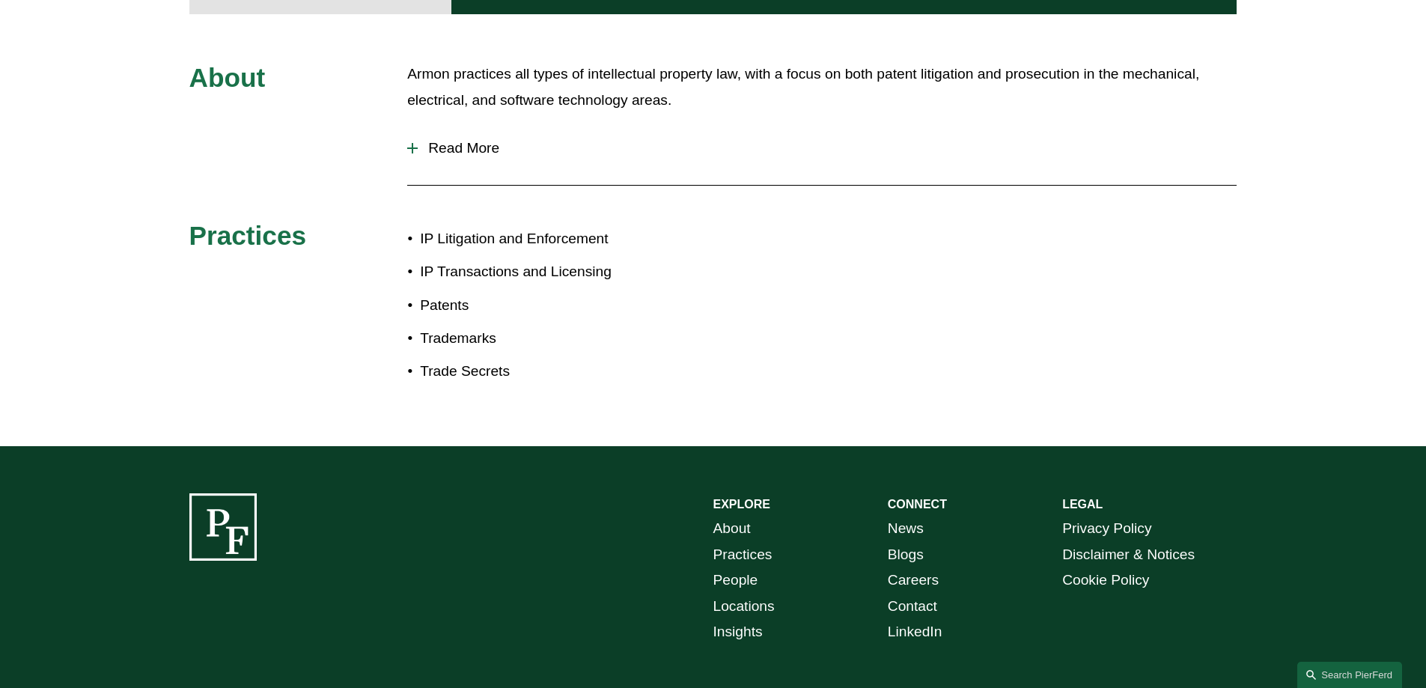
click at [453, 146] on span "Read More" at bounding box center [827, 148] width 819 height 16
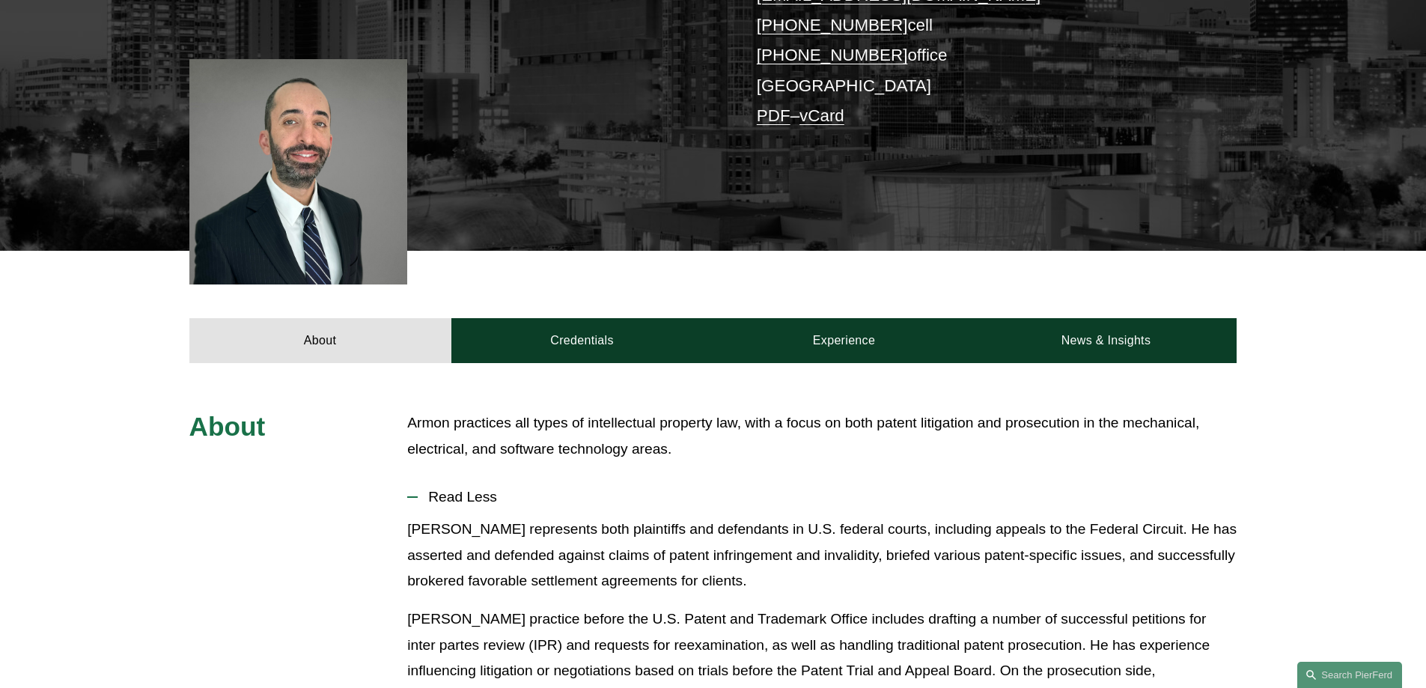
scroll to position [0, 0]
